Goal: Transaction & Acquisition: Purchase product/service

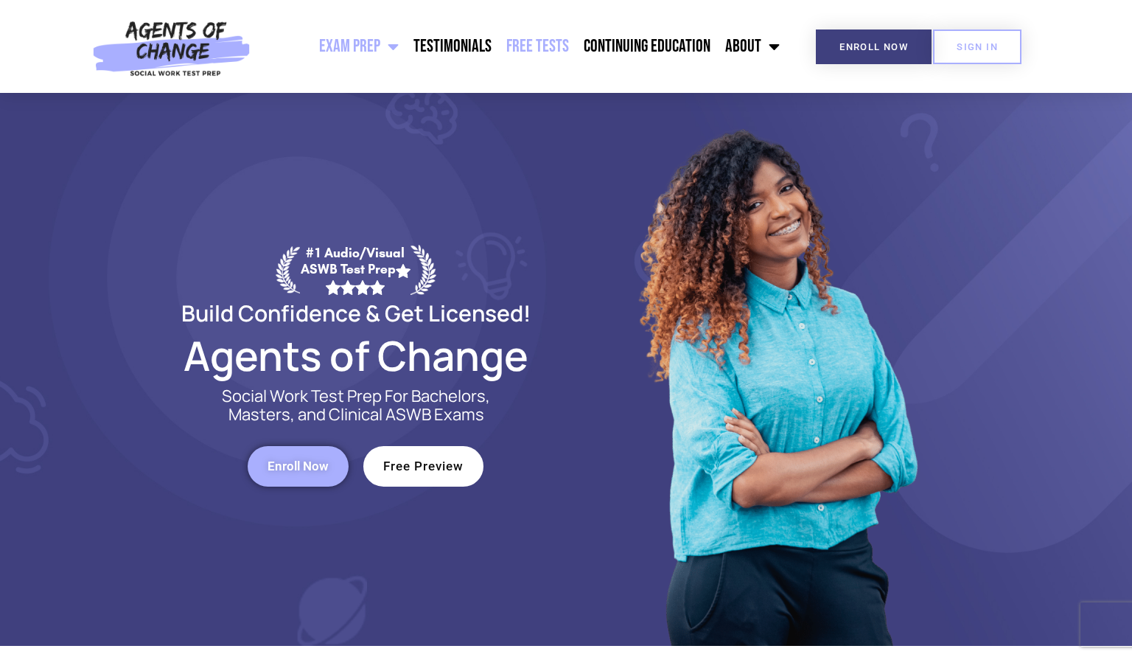
click at [529, 55] on link "Free Tests" at bounding box center [537, 46] width 77 height 37
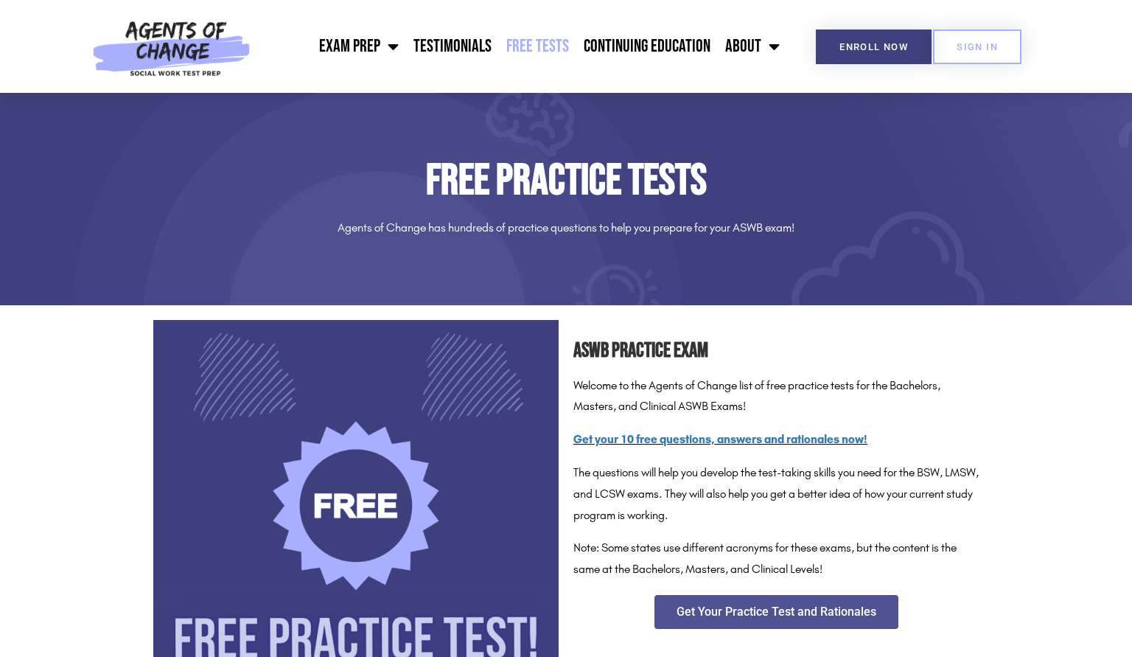
click at [982, 394] on div "ASWB Practice Exam Welcome to the Agents of Change list of free practice tests …" at bounding box center [776, 522] width 420 height 420
click at [1118, 382] on section "ASWB Practice Exam Welcome to the Agents of Change list of free practice tests …" at bounding box center [566, 522] width 1132 height 420
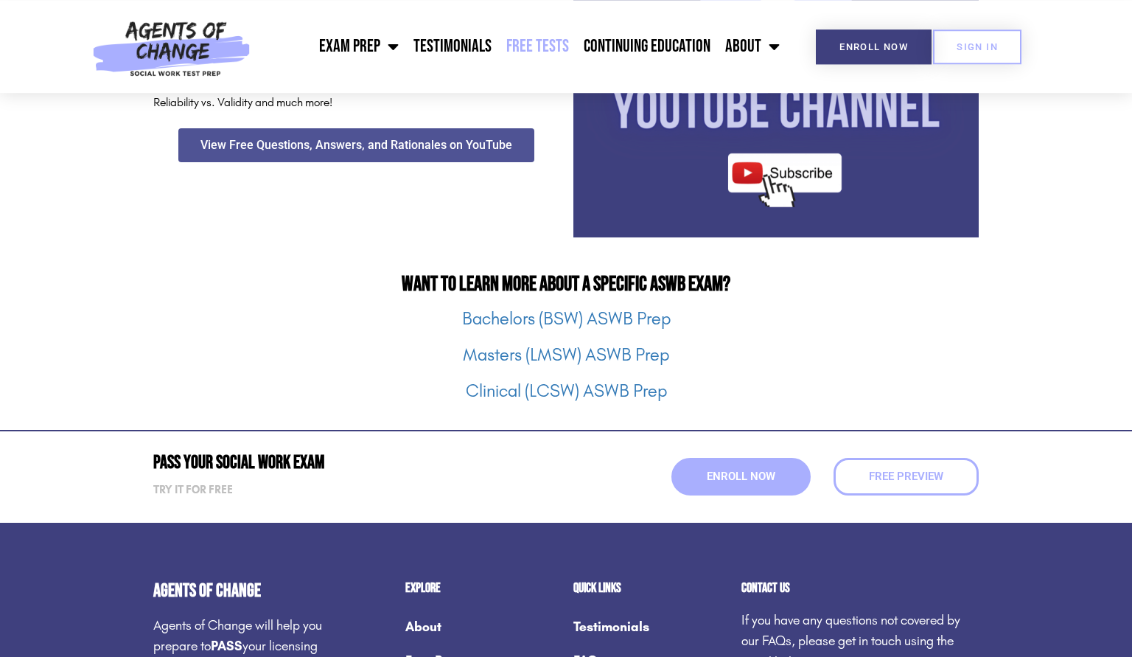
scroll to position [1794, 0]
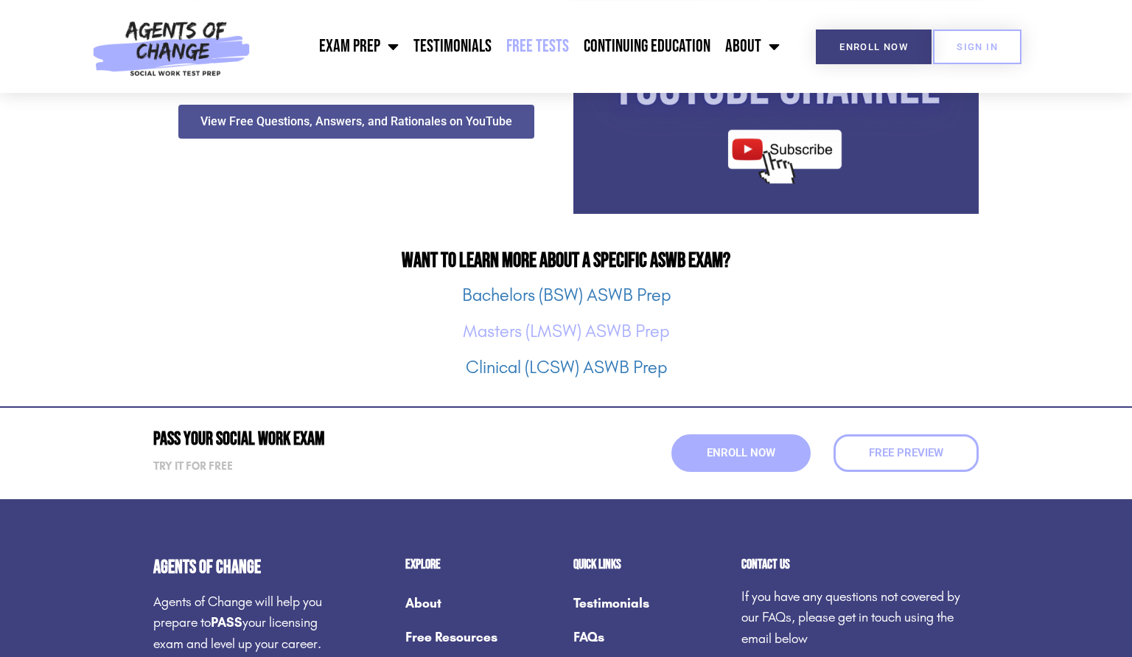
click at [663, 327] on link "Masters (LMSW) ASWB Prep" at bounding box center [566, 331] width 206 height 21
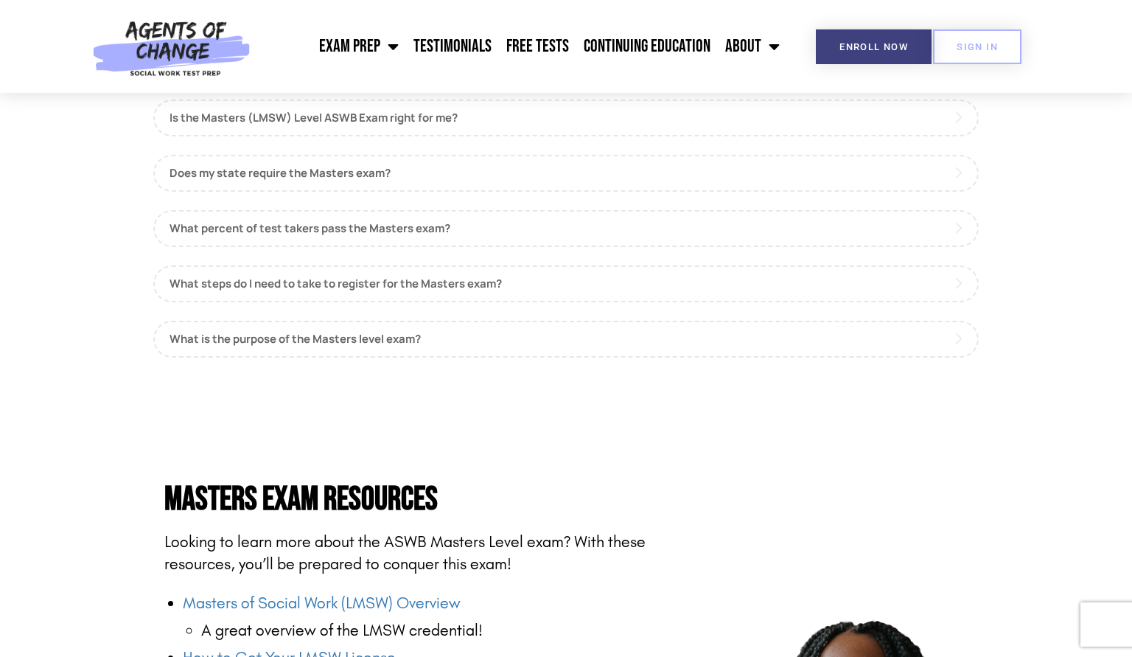
scroll to position [1486, 0]
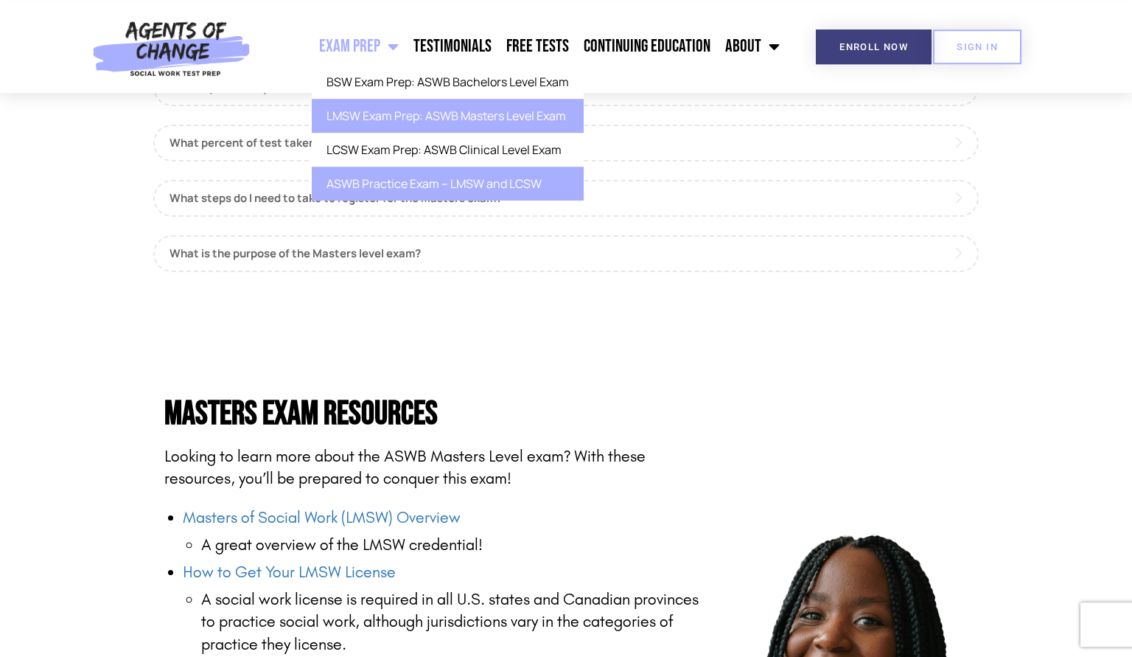
click at [417, 190] on link "ASWB Practice Exam – LMSW and LCSW" at bounding box center [448, 184] width 272 height 34
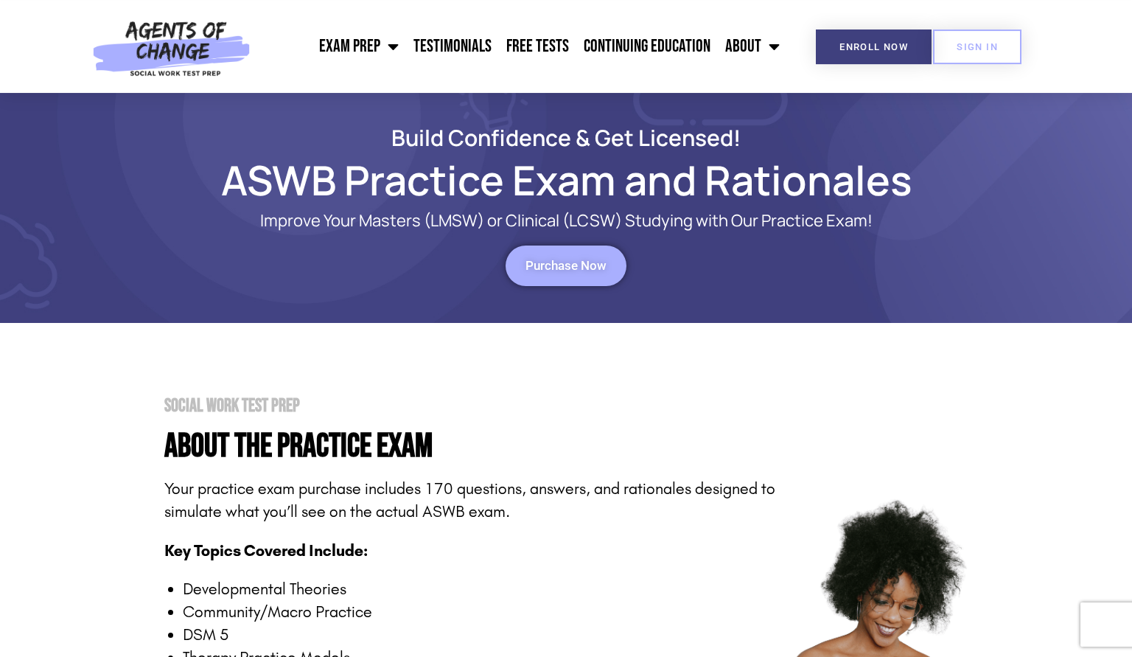
scroll to position [38, 0]
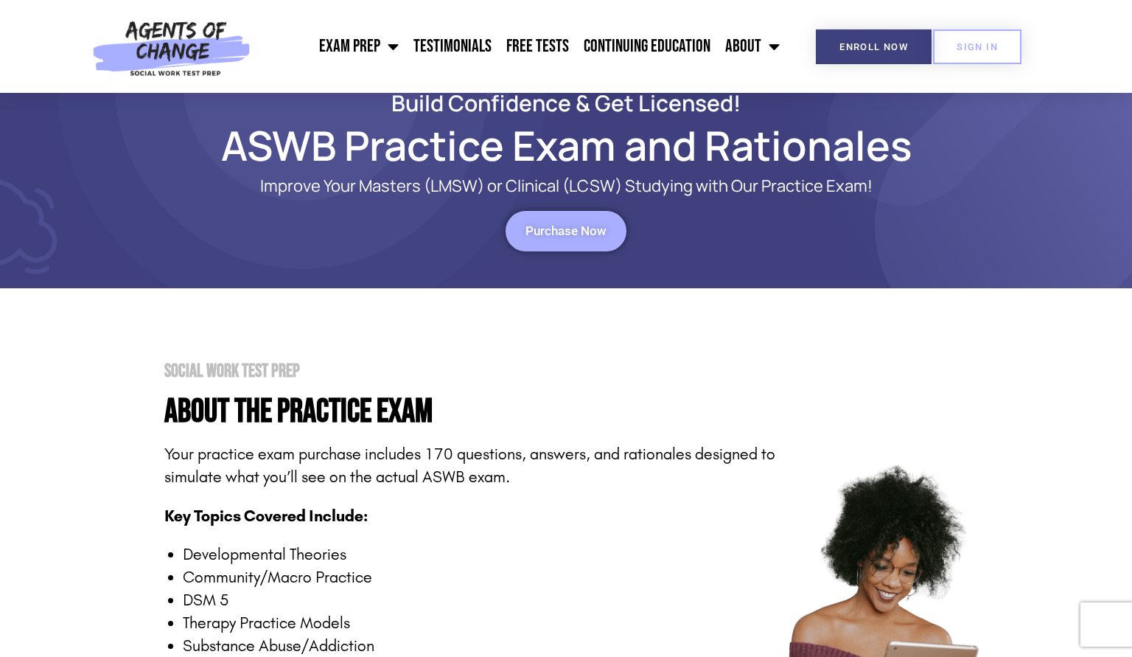
click at [619, 237] on link "Purchase Now" at bounding box center [565, 231] width 121 height 41
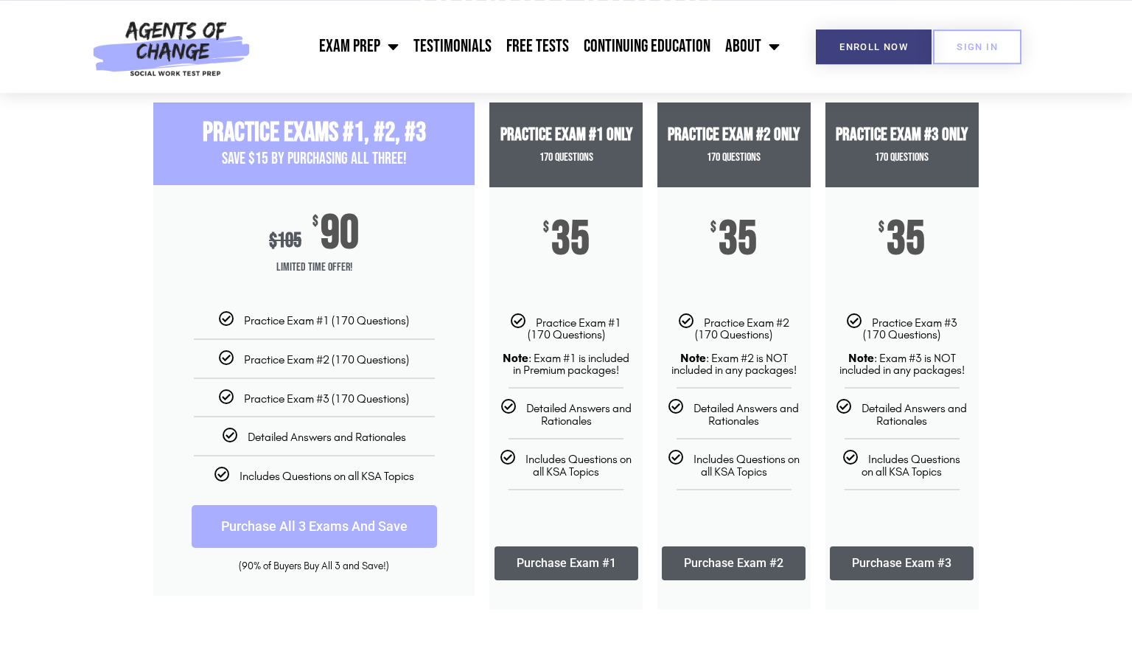
scroll to position [125, 0]
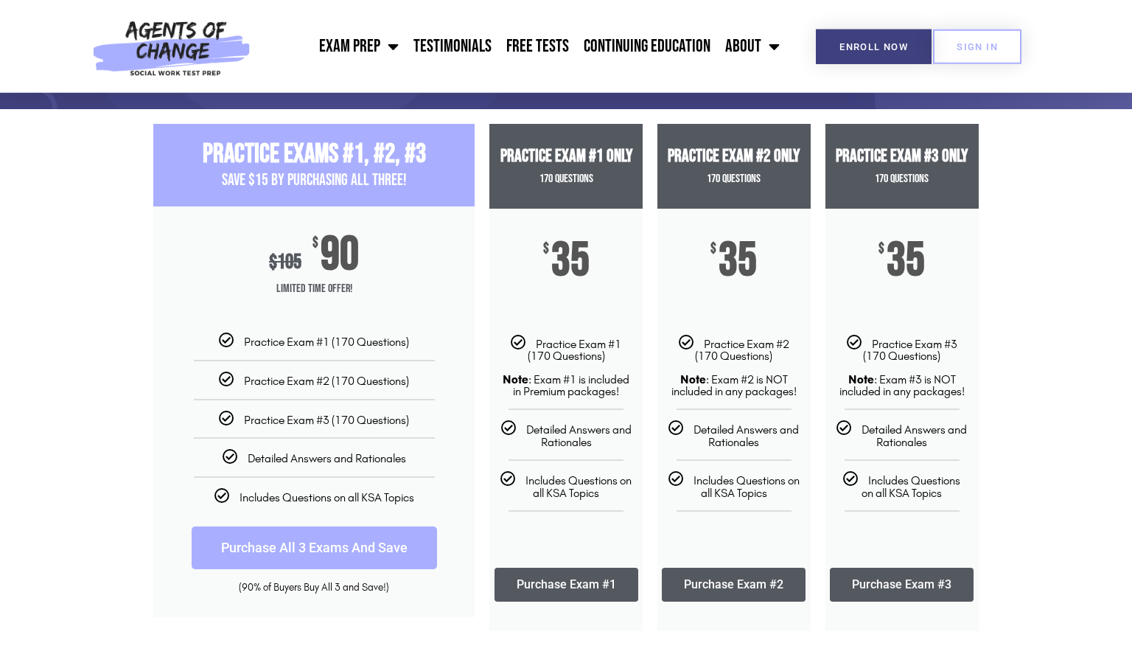
click at [711, 577] on link "Purchase Exam #2" at bounding box center [734, 584] width 144 height 34
